Goal: Navigation & Orientation: Find specific page/section

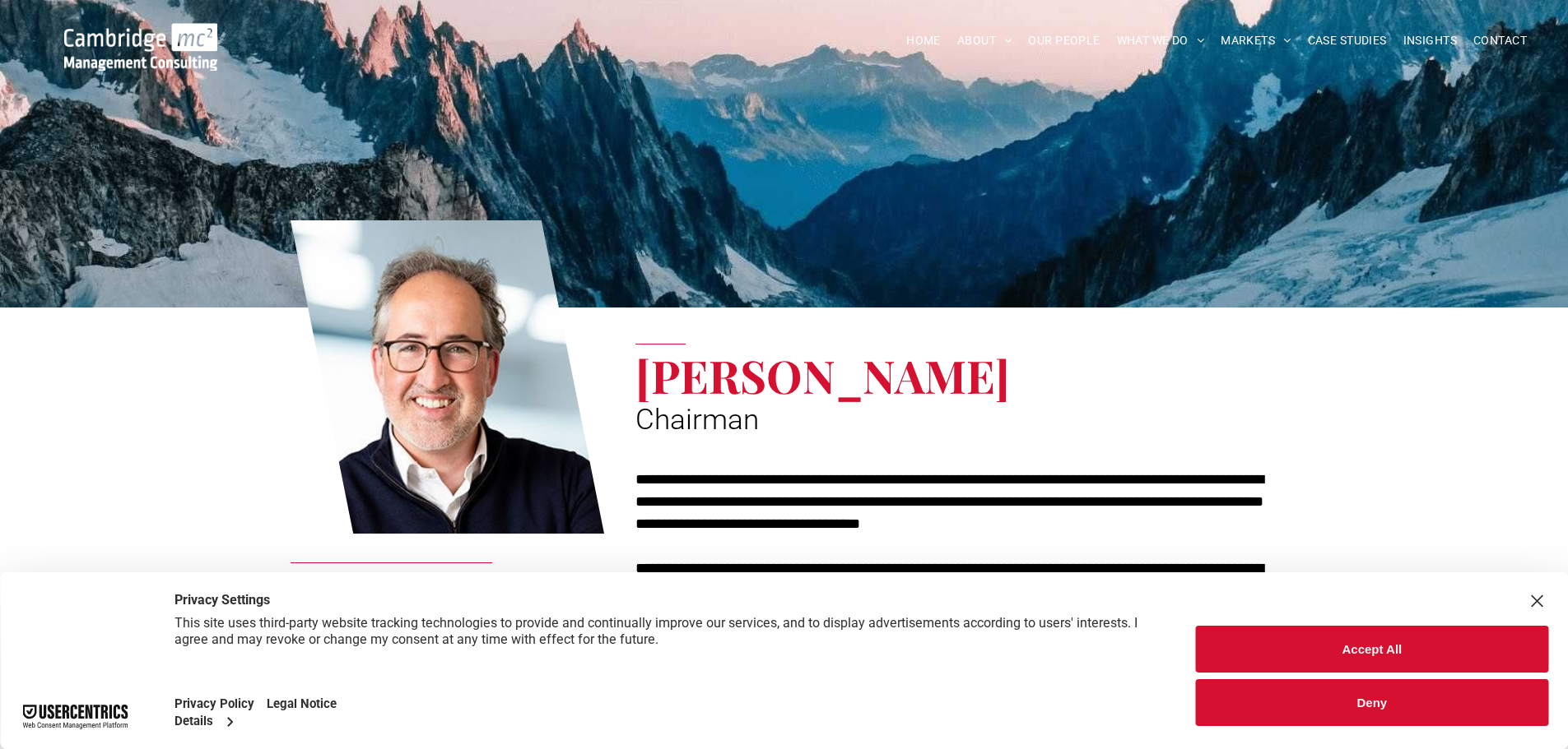
click at [1324, 654] on button "Accept All" at bounding box center [1371, 649] width 352 height 47
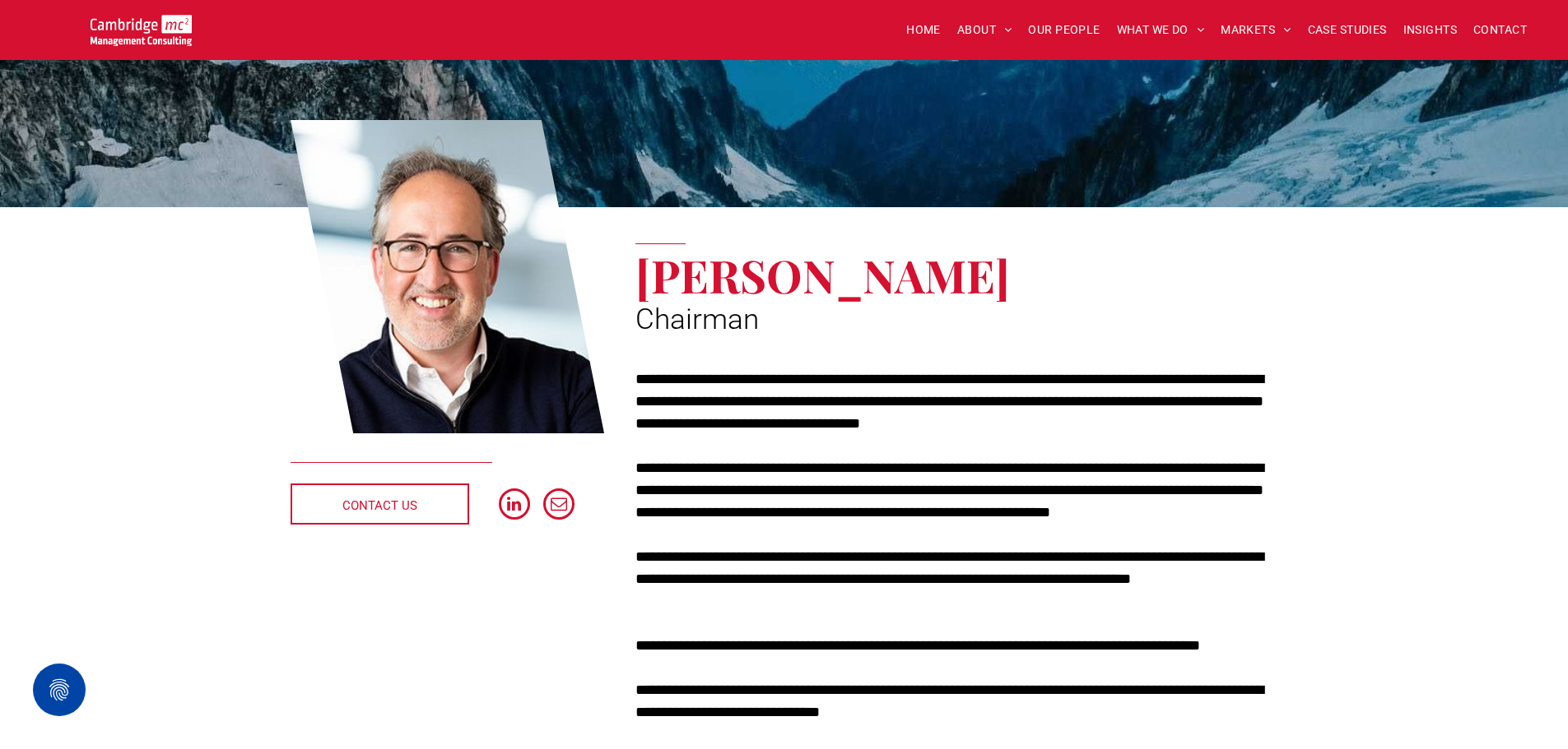
scroll to position [82, 0]
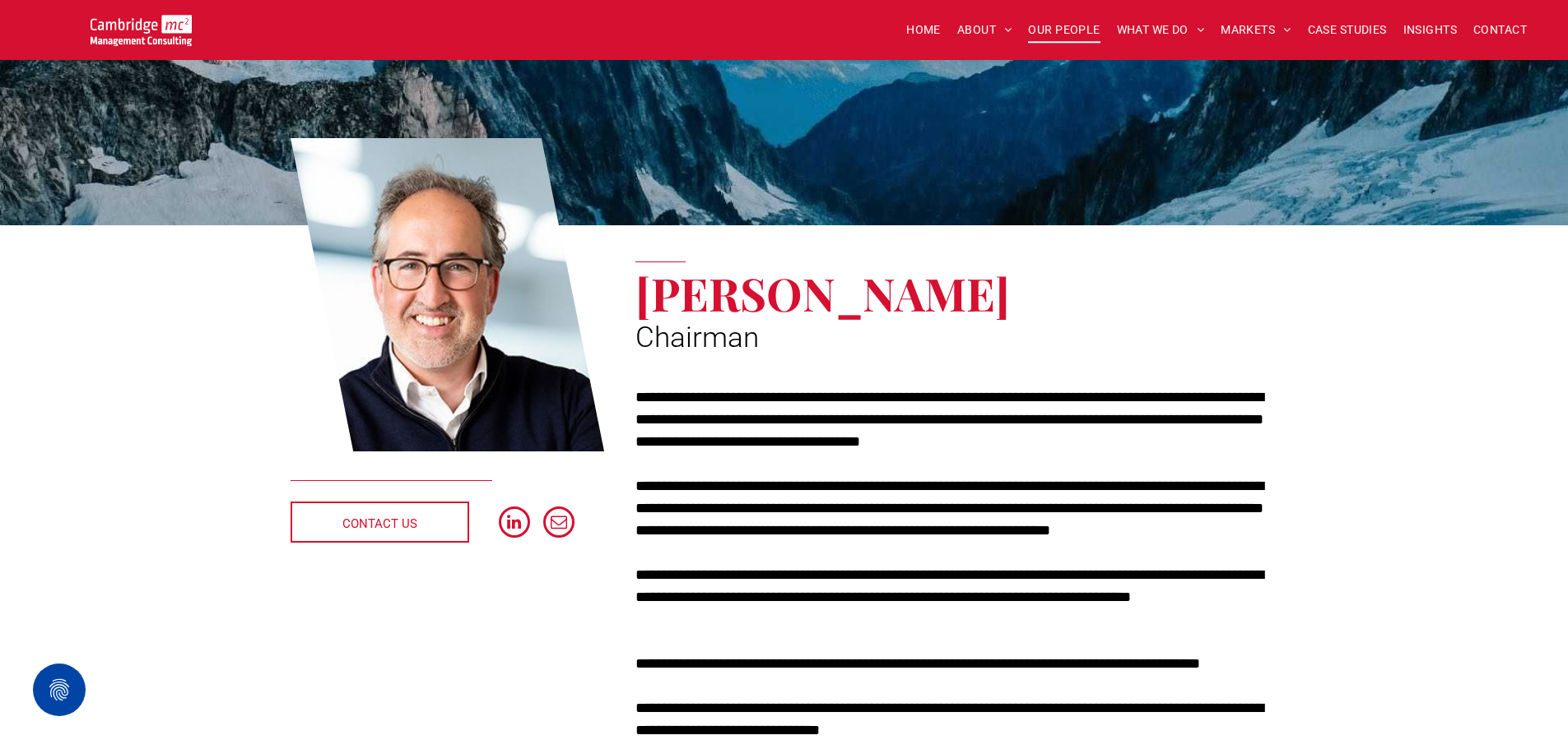
click at [1075, 29] on span "OUR PEOPLE" at bounding box center [1063, 30] width 71 height 26
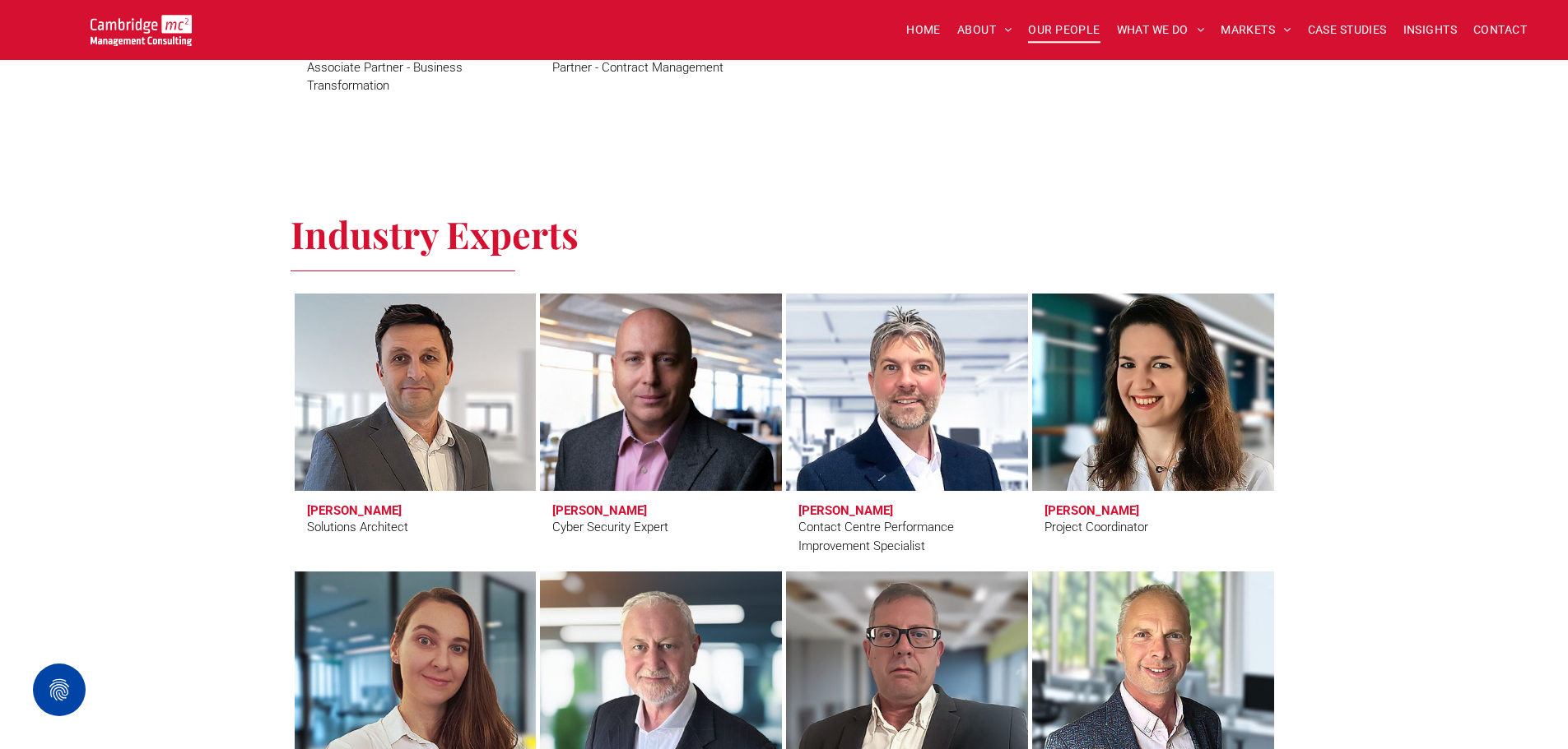
scroll to position [4771, 0]
